Goal: Information Seeking & Learning: Learn about a topic

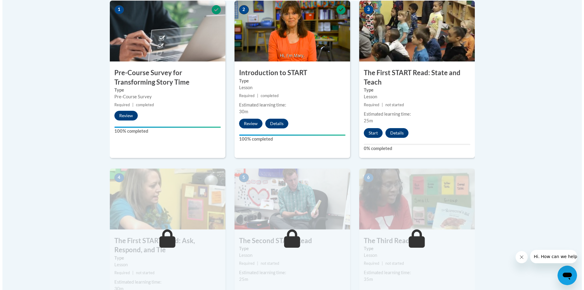
scroll to position [152, 0]
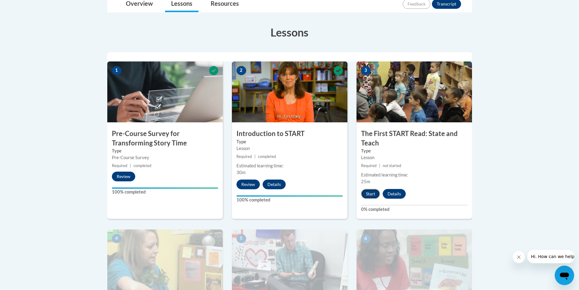
click at [369, 193] on button "Start" at bounding box center [370, 194] width 19 height 10
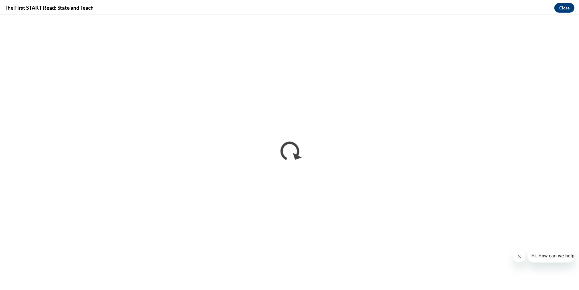
scroll to position [0, 0]
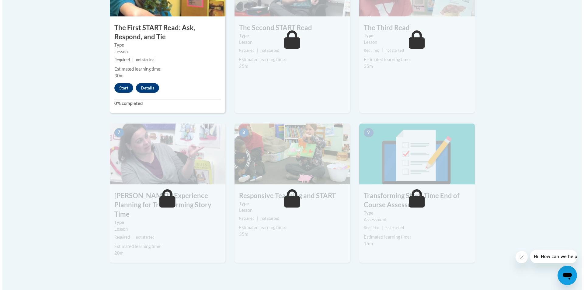
scroll to position [365, 0]
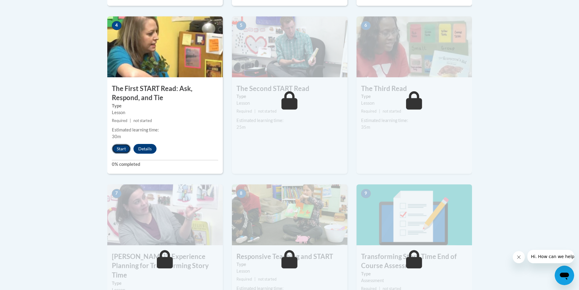
click at [120, 152] on button "Start" at bounding box center [121, 149] width 19 height 10
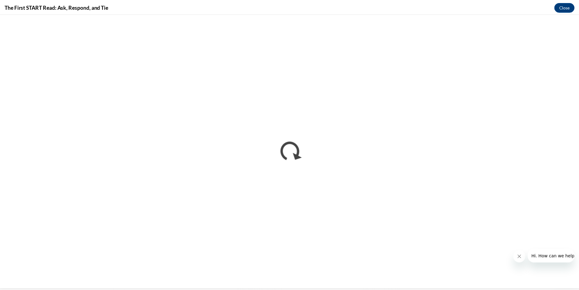
scroll to position [0, 0]
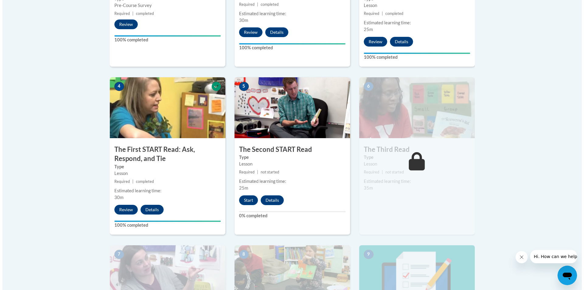
scroll to position [395, 0]
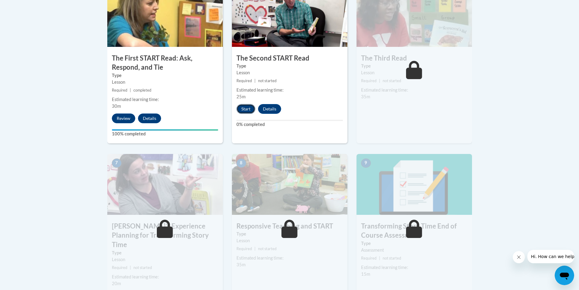
click at [244, 107] on button "Start" at bounding box center [245, 109] width 19 height 10
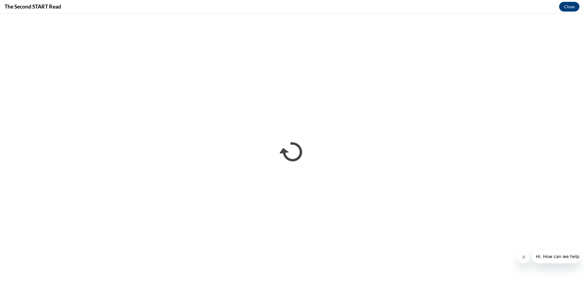
scroll to position [0, 0]
